Goal: Check status: Check status

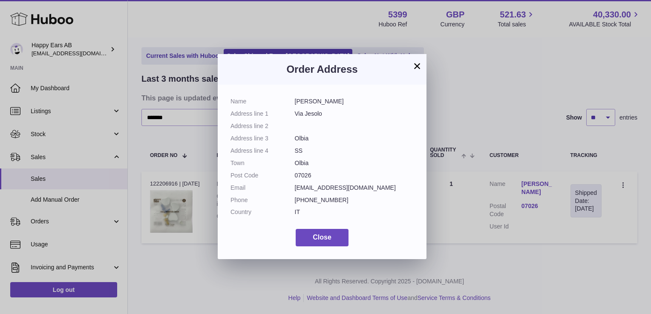
click at [414, 65] on button "×" at bounding box center [417, 66] width 10 height 10
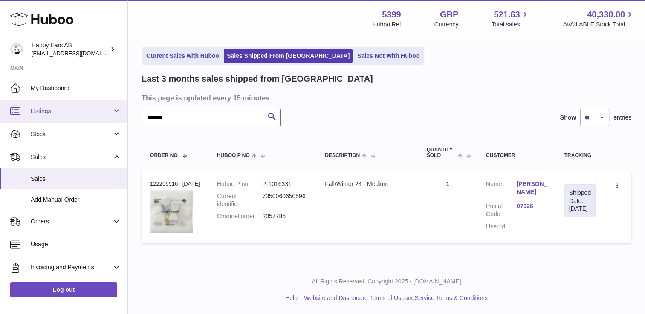
drag, startPoint x: 209, startPoint y: 120, endPoint x: 71, endPoint y: 118, distance: 138.1
click at [74, 120] on div "Huboo Happy Ears AB 3pl@happyearsearplugs.com Main My Dashboard Listings Not wi…" at bounding box center [322, 143] width 645 height 346
paste input "******"
type input "******"
click at [60, 176] on span "Sales" at bounding box center [76, 179] width 90 height 8
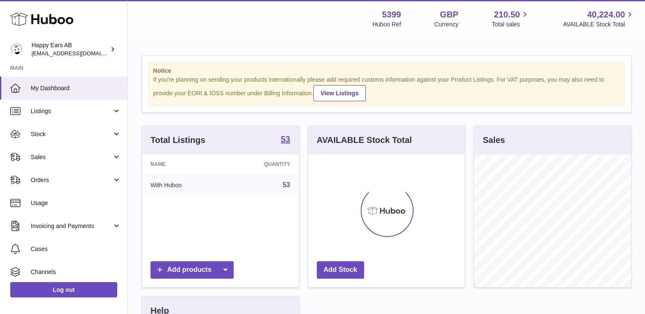
scroll to position [133, 157]
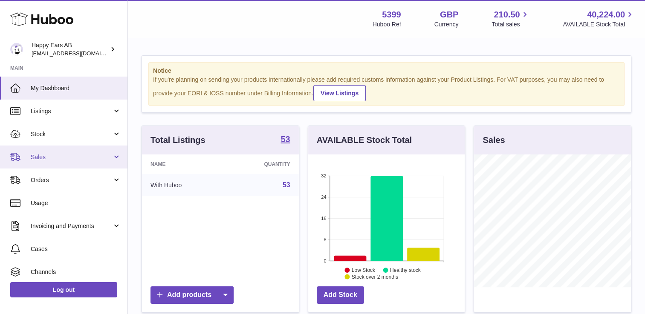
click at [49, 165] on link "Sales" at bounding box center [63, 157] width 127 height 23
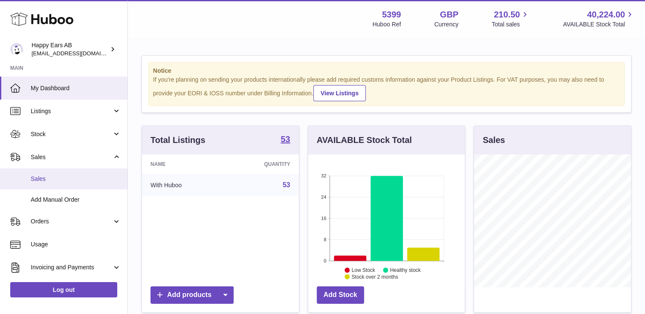
click at [40, 176] on span "Sales" at bounding box center [76, 179] width 90 height 8
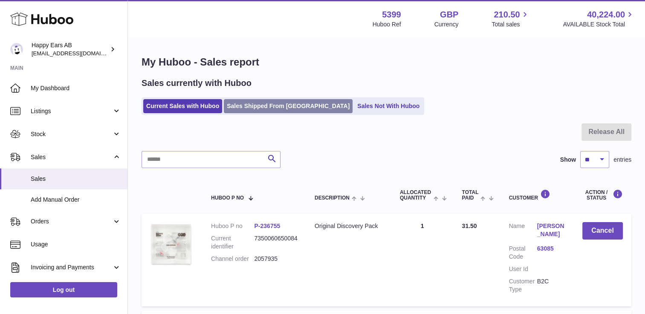
click at [246, 111] on link "Sales Shipped From [GEOGRAPHIC_DATA]" at bounding box center [288, 106] width 129 height 14
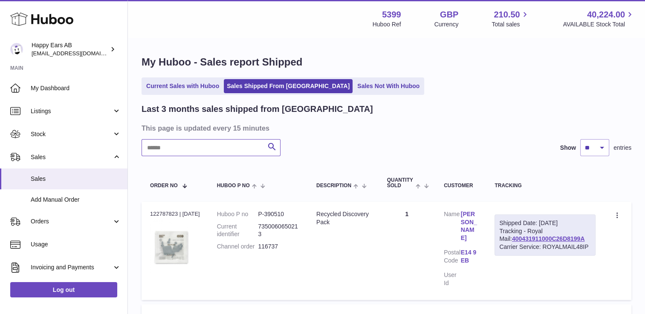
click at [181, 146] on input "text" at bounding box center [210, 147] width 139 height 17
paste input "******"
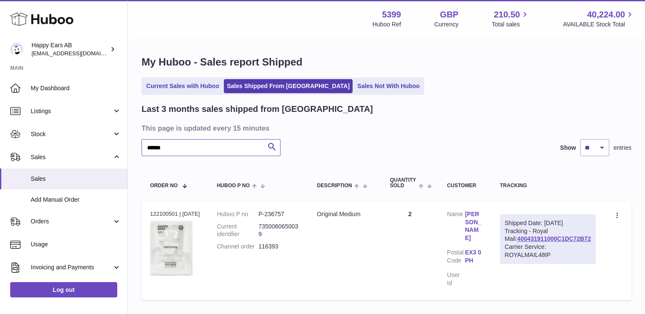
type input "******"
click at [616, 213] on icon at bounding box center [616, 216] width 1 height 6
click at [571, 250] on li "Duplicate Order" at bounding box center [579, 253] width 85 height 18
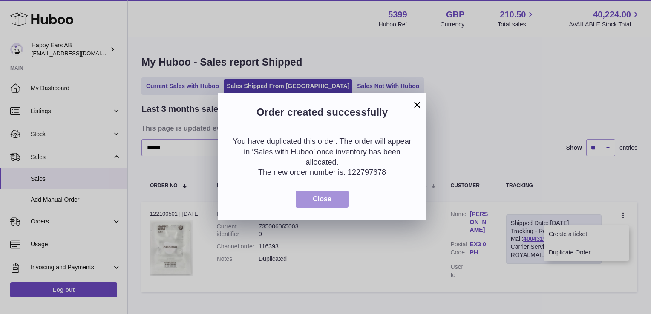
click at [312, 204] on button "Close" at bounding box center [322, 199] width 53 height 17
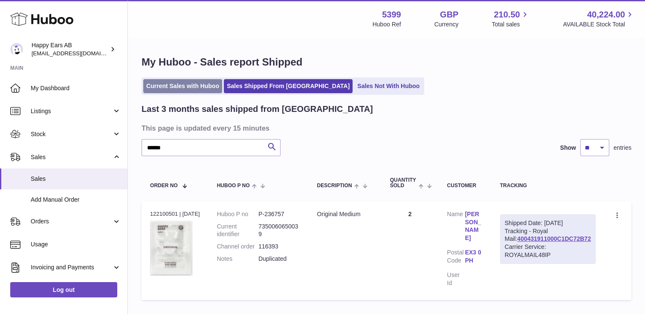
click at [198, 84] on link "Current Sales with Huboo" at bounding box center [182, 86] width 79 height 14
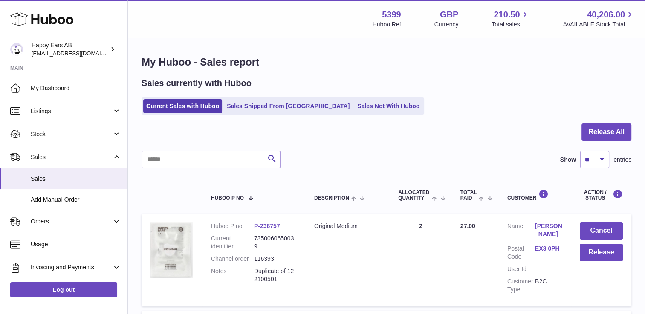
click at [271, 224] on link "P-236757" at bounding box center [267, 226] width 26 height 7
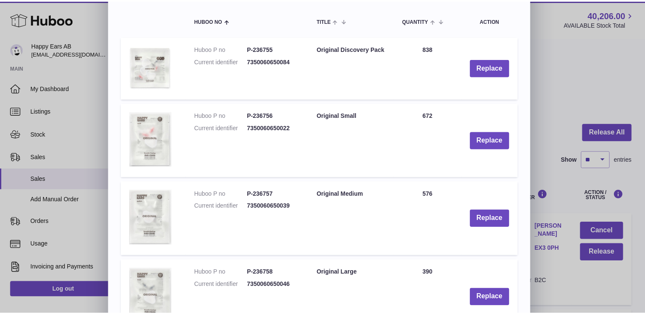
scroll to position [85, 0]
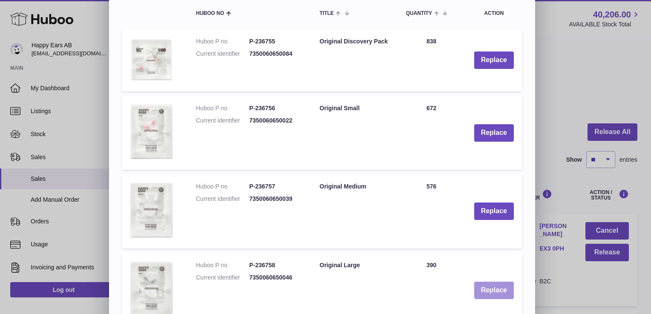
click at [484, 291] on button "Replace" at bounding box center [494, 290] width 40 height 17
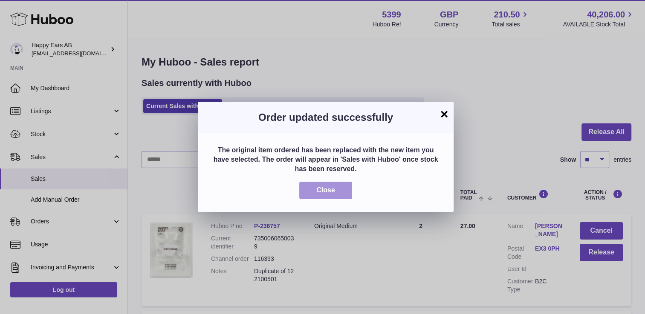
click at [342, 193] on button "Close" at bounding box center [325, 190] width 53 height 17
